Goal: Task Accomplishment & Management: Use online tool/utility

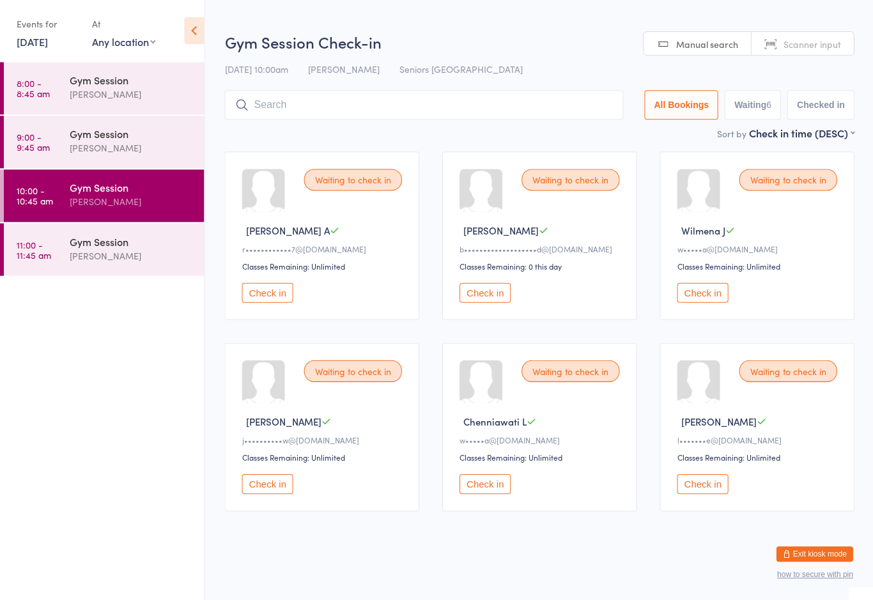
click at [274, 298] on button "Check in" at bounding box center [267, 293] width 51 height 20
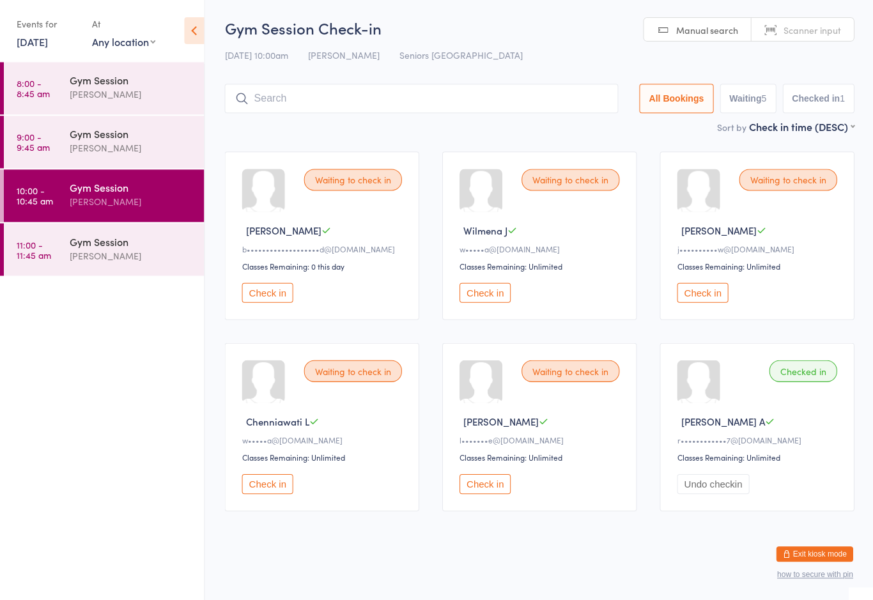
click at [806, 380] on div "Checked in" at bounding box center [802, 371] width 68 height 22
click at [107, 254] on div "[PERSON_NAME]" at bounding box center [131, 256] width 123 height 15
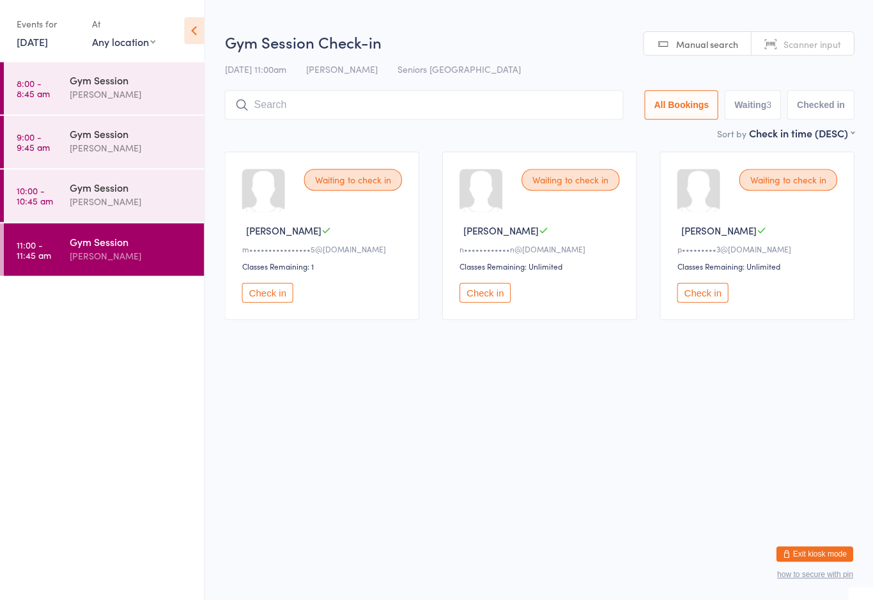
click at [105, 190] on div "Gym Session" at bounding box center [131, 188] width 123 height 14
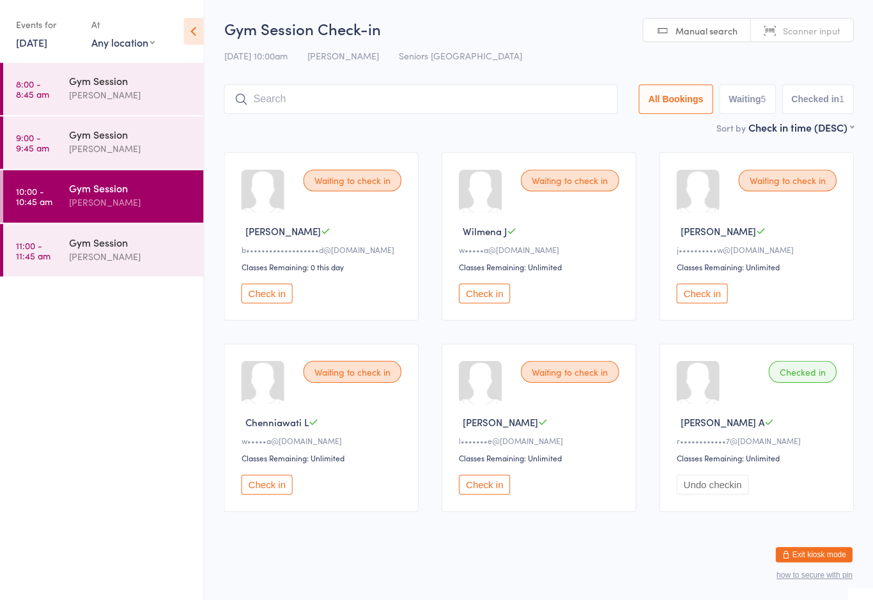
click at [280, 494] on button "Check in" at bounding box center [267, 484] width 51 height 20
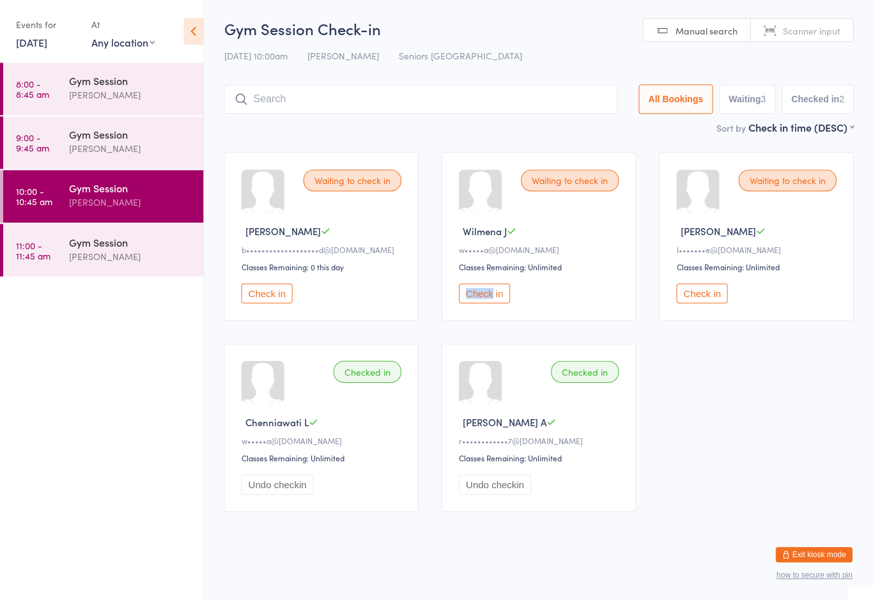
click at [565, 185] on div "Waiting to check in" at bounding box center [570, 180] width 98 height 22
click at [496, 303] on button "Check in" at bounding box center [484, 293] width 51 height 20
click at [111, 188] on div "Gym Session" at bounding box center [131, 188] width 123 height 14
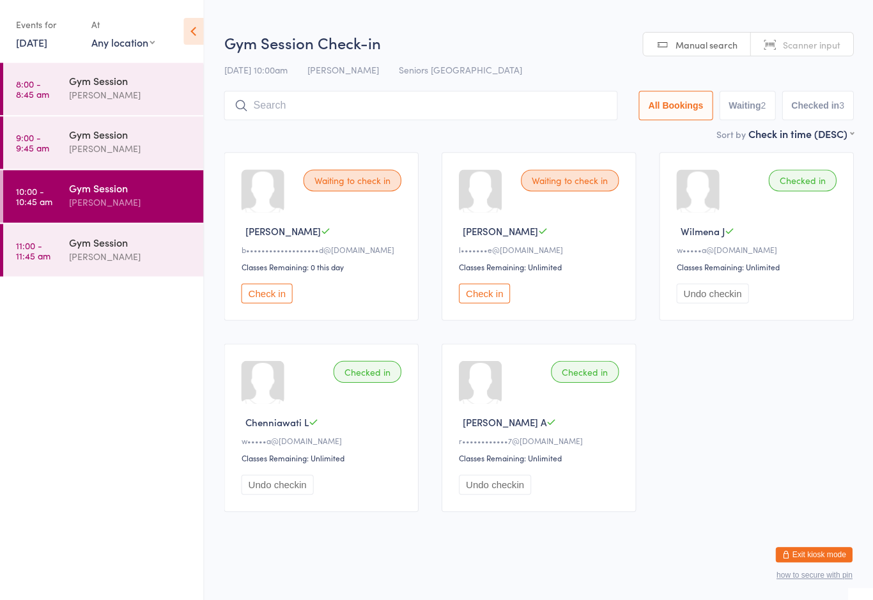
click at [488, 303] on button "Check in" at bounding box center [484, 293] width 51 height 20
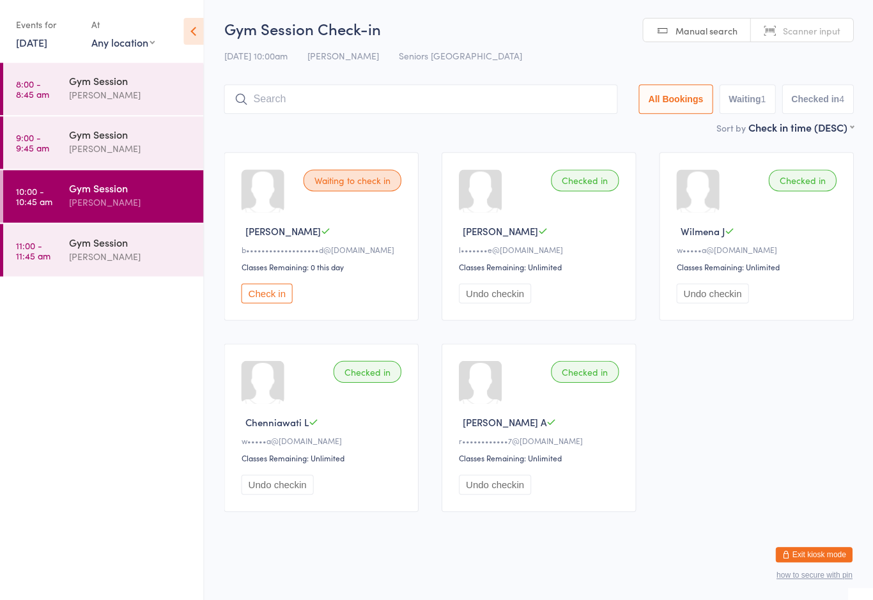
click at [267, 299] on button "Check in" at bounding box center [267, 293] width 51 height 20
click at [131, 251] on div "[PERSON_NAME]" at bounding box center [131, 256] width 123 height 15
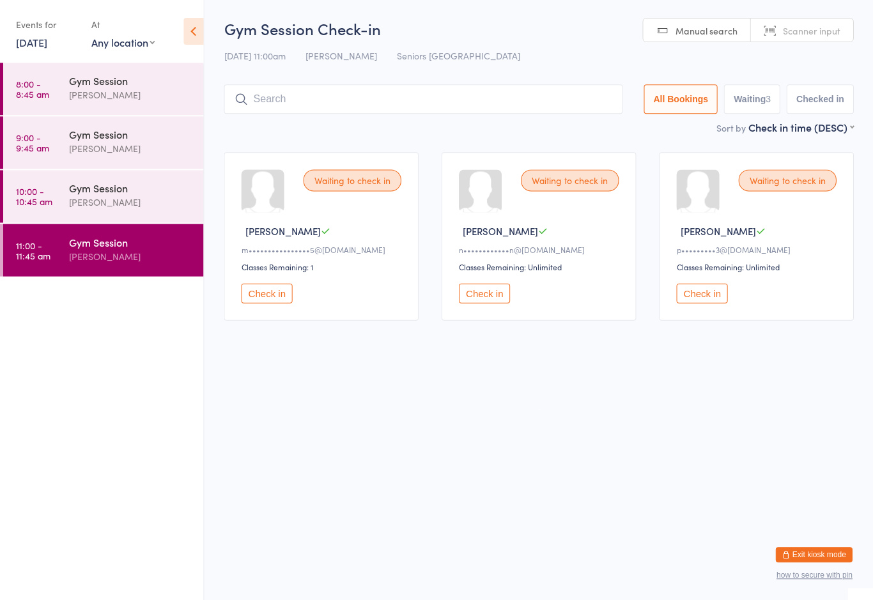
click at [264, 303] on button "Check in" at bounding box center [267, 293] width 51 height 20
